Goal: Task Accomplishment & Management: Manage account settings

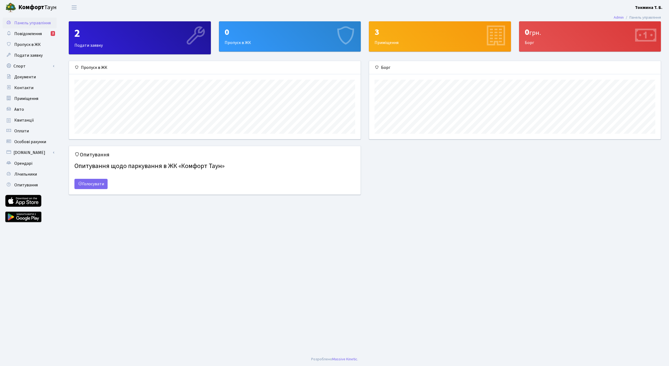
scroll to position [78, 292]
click at [39, 34] on span "Повідомлення" at bounding box center [28, 34] width 28 height 6
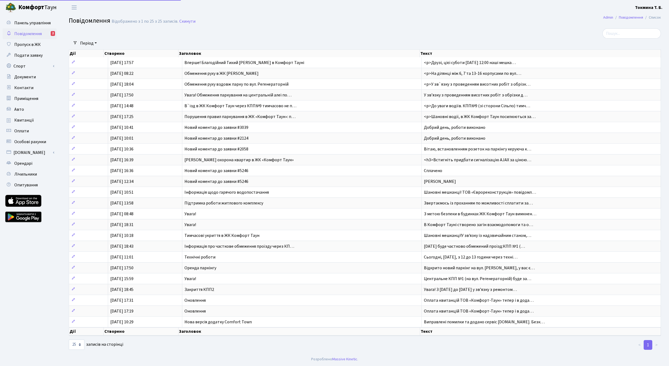
select select "25"
click at [32, 33] on span "Повідомлення" at bounding box center [28, 34] width 28 height 6
select select "25"
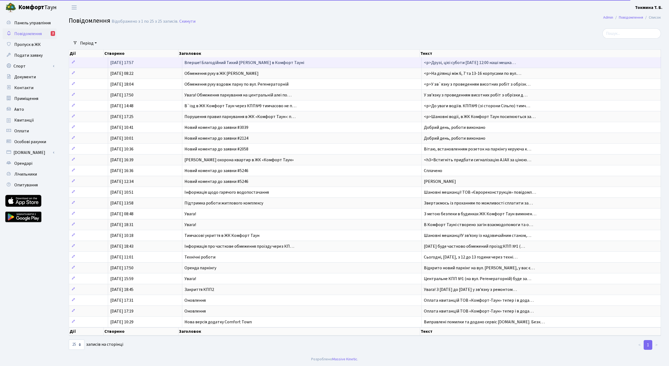
click at [125, 63] on span "03.09.2025, 17:57" at bounding box center [121, 63] width 23 height 6
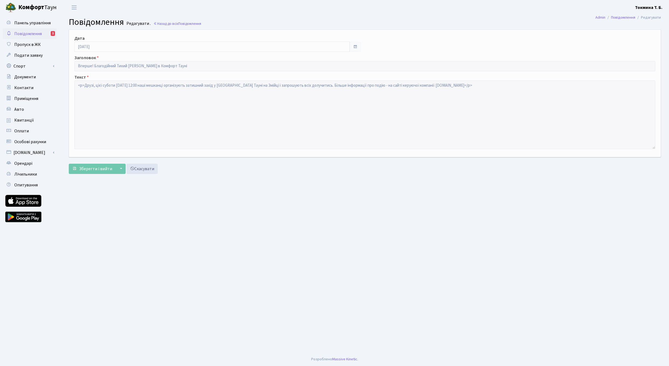
click at [33, 33] on span "Повідомлення" at bounding box center [28, 34] width 28 height 6
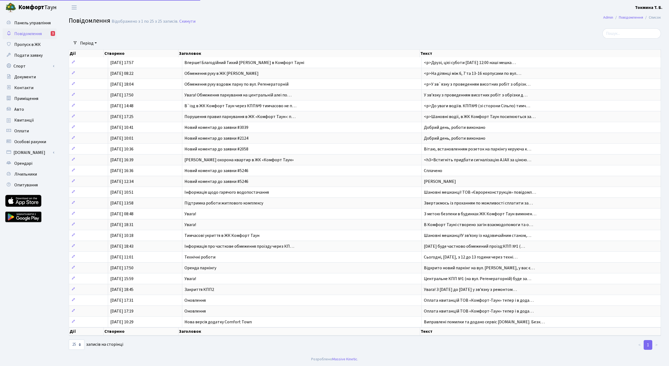
select select "25"
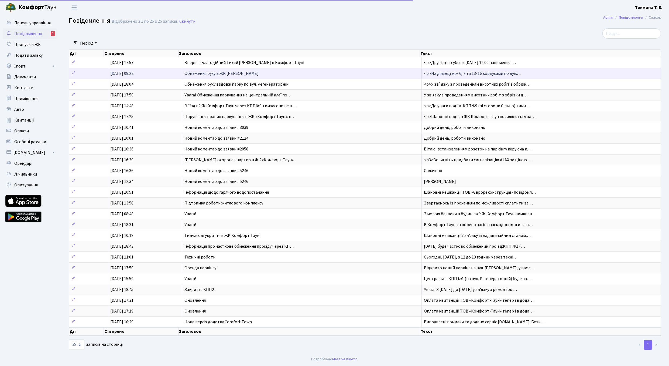
click at [118, 72] on span "[DATE] 08:22" at bounding box center [121, 73] width 23 height 6
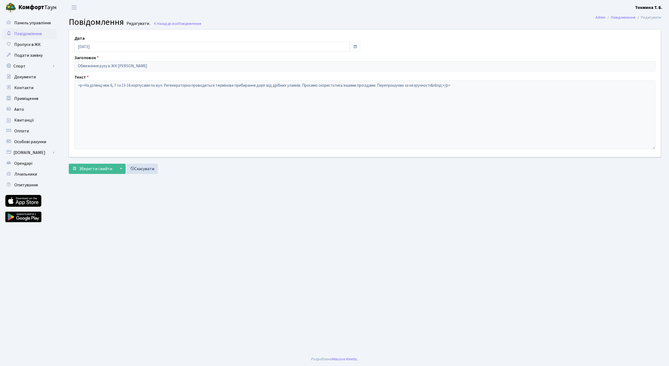
click at [37, 34] on span "Повідомлення" at bounding box center [28, 34] width 28 height 6
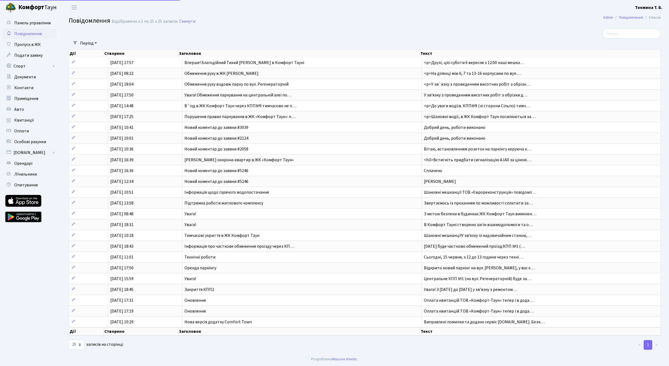
select select "25"
